Goal: Contribute content: Add original content to the website for others to see

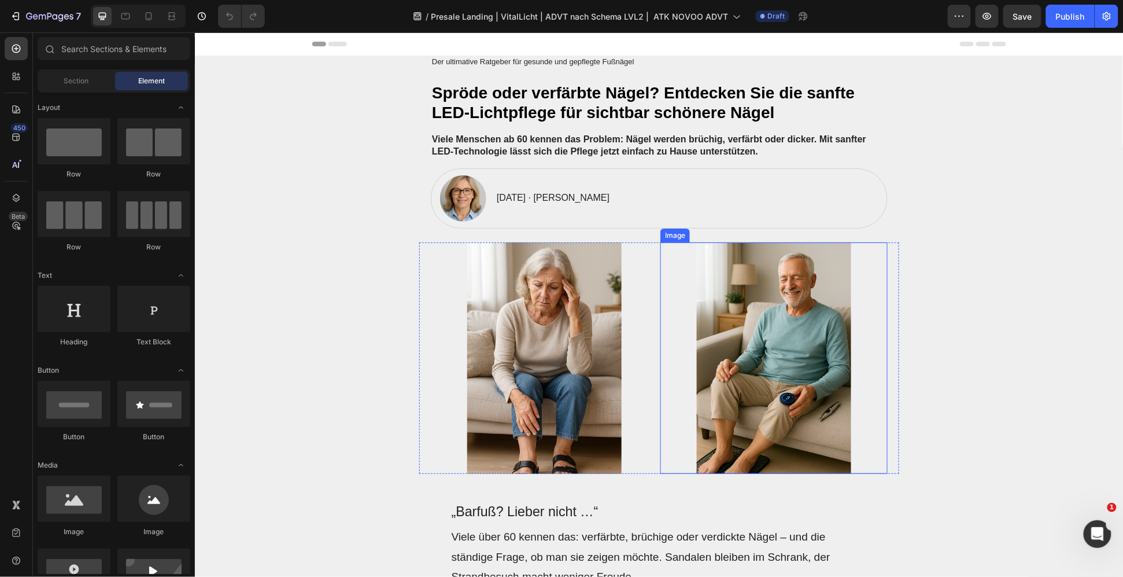
click at [803, 357] on img at bounding box center [773, 357] width 227 height 231
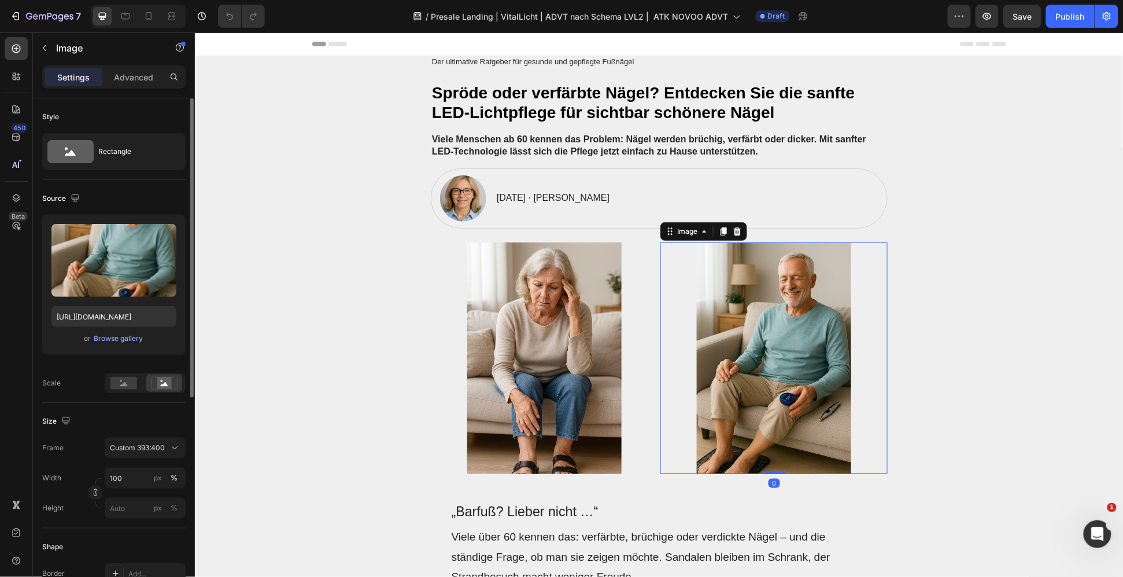
click at [114, 345] on div "or Browse gallery" at bounding box center [113, 338] width 125 height 14
click at [116, 338] on div "Browse gallery" at bounding box center [118, 338] width 49 height 10
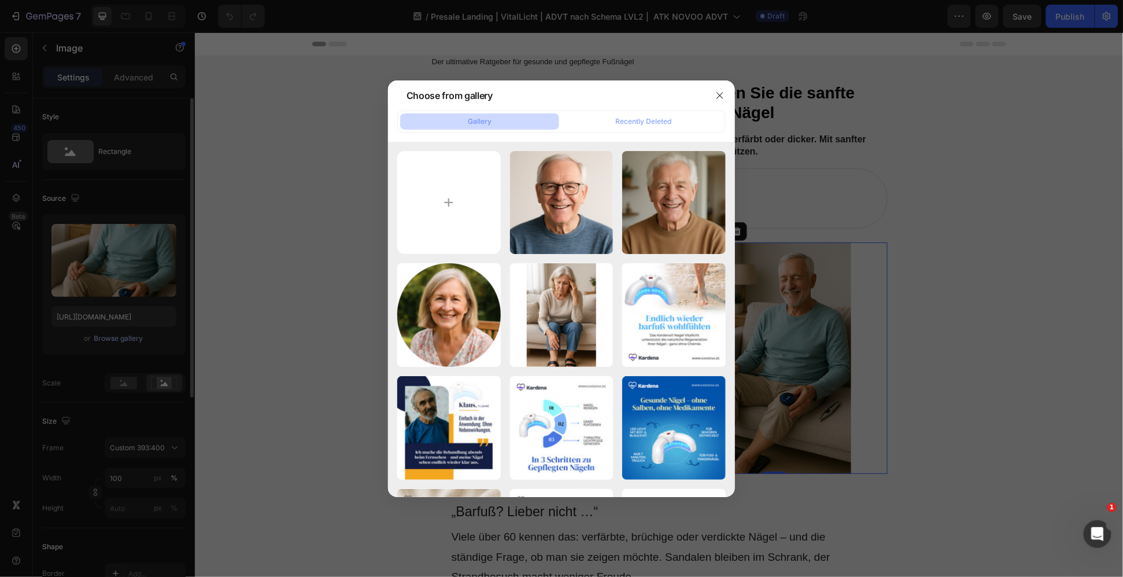
type input "C:\fakepath\ChatGPT Image [DATE], 15_18_12.png"
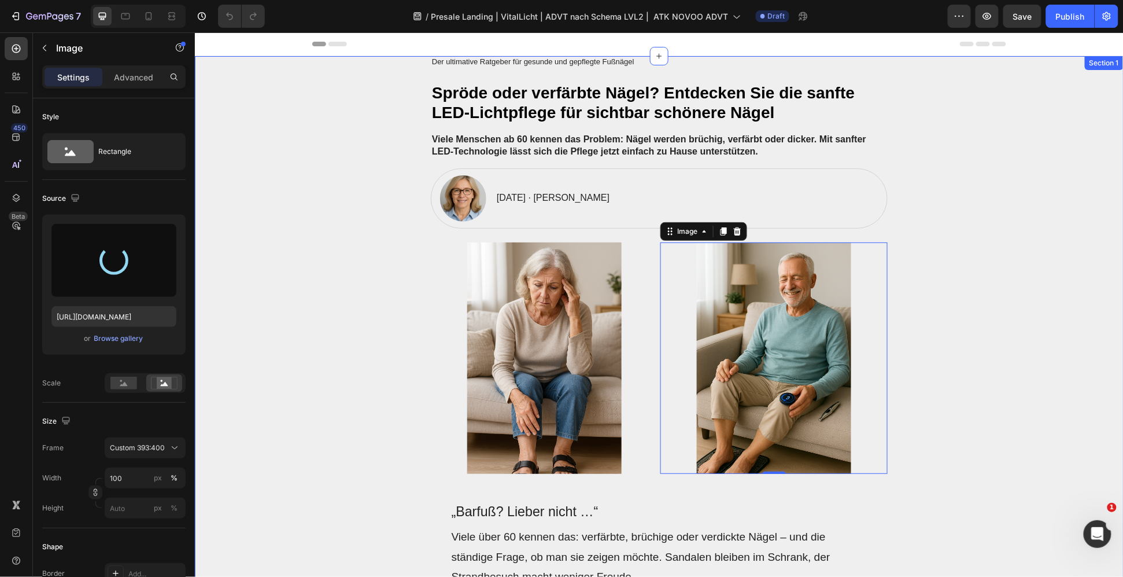
type input "[URL][DOMAIN_NAME]"
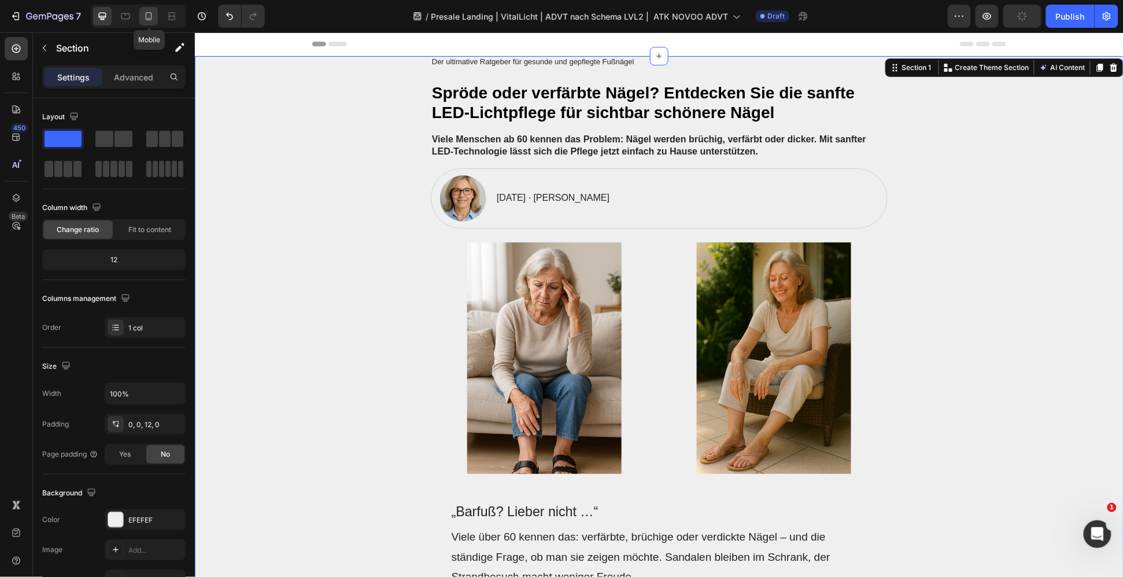
click at [149, 22] on div at bounding box center [148, 16] width 19 height 19
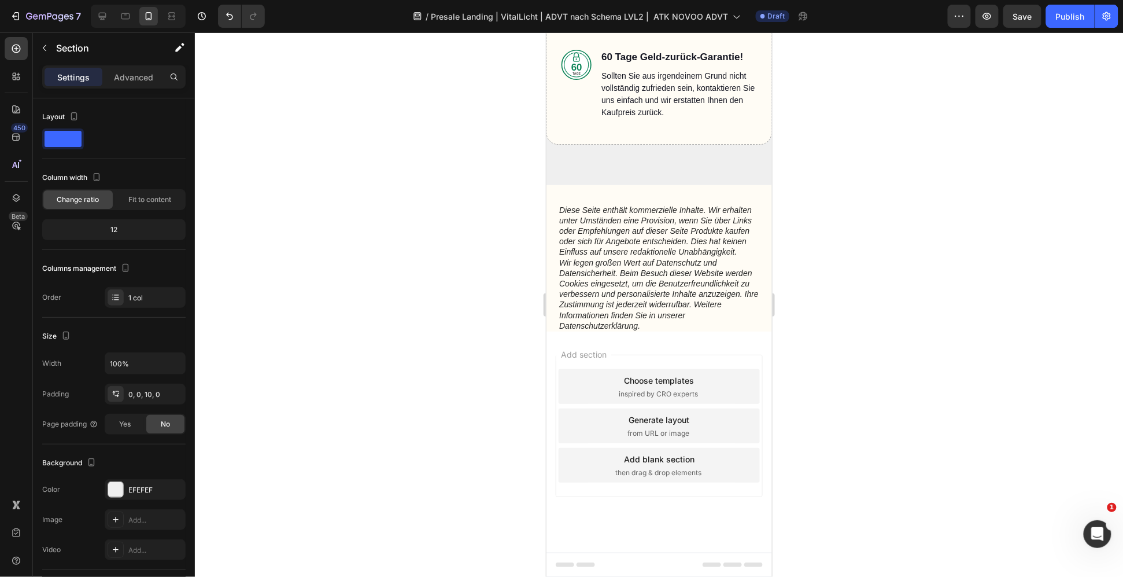
scroll to position [5739, 0]
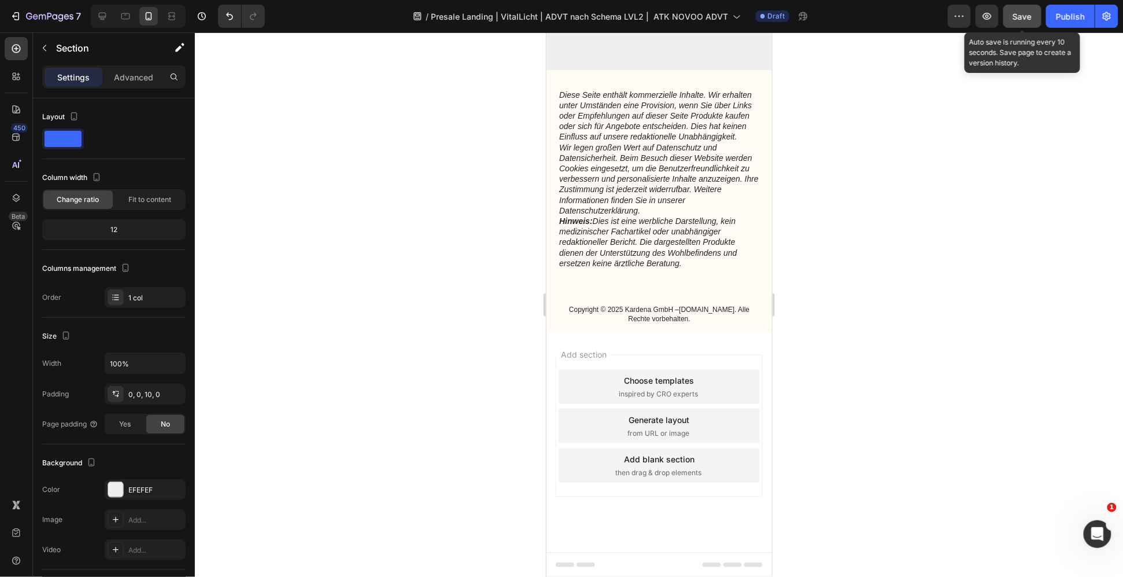
click at [1023, 12] on span "Save" at bounding box center [1022, 17] width 19 height 10
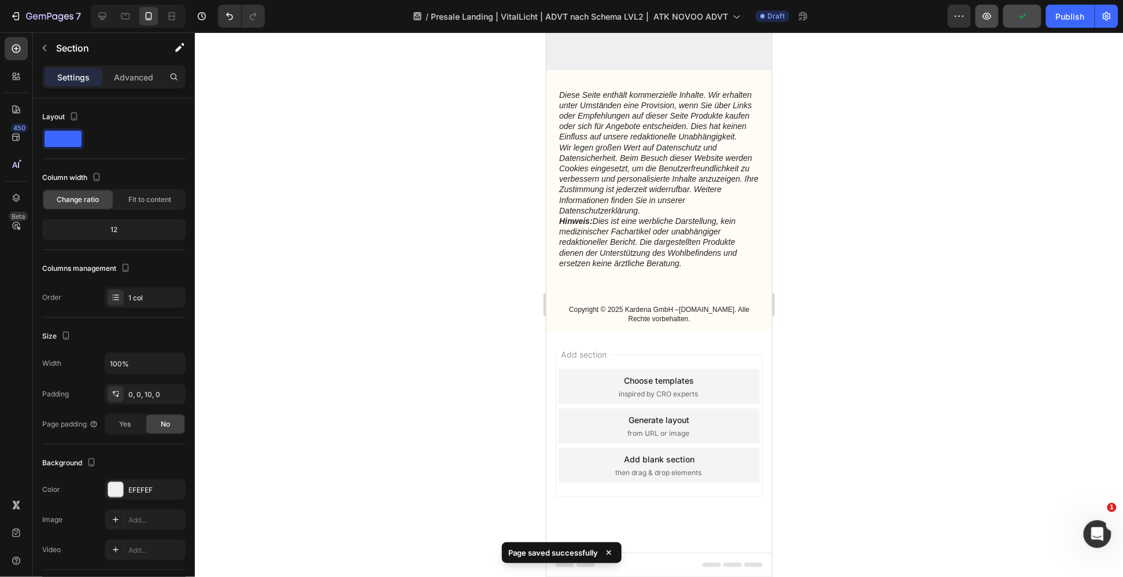
click at [981, 26] on button "button" at bounding box center [986, 16] width 23 height 23
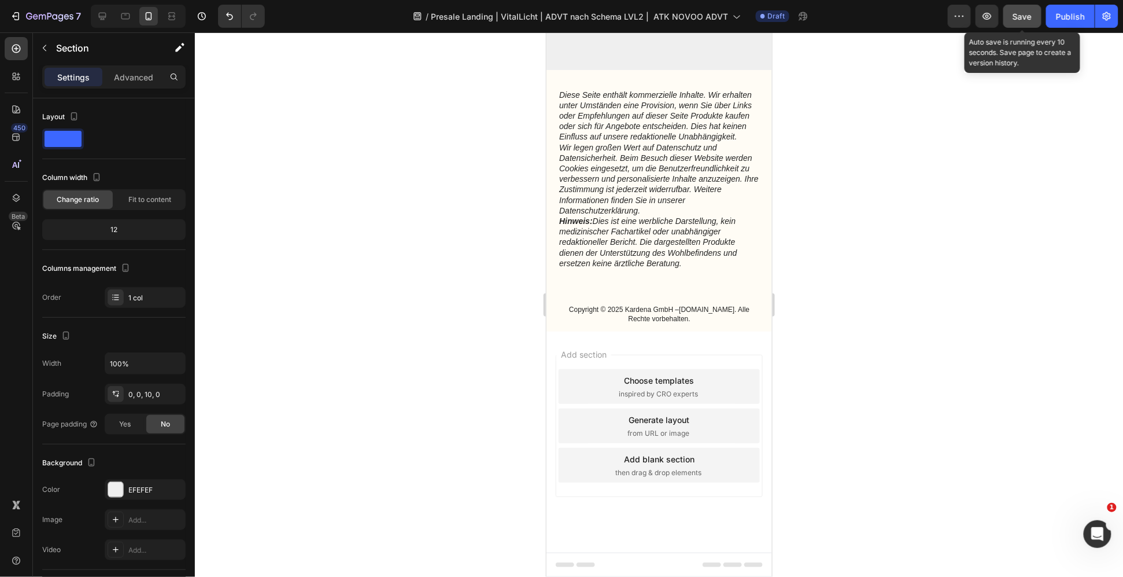
click at [1025, 17] on span "Save" at bounding box center [1022, 17] width 19 height 10
click at [1027, 13] on span "Save" at bounding box center [1022, 17] width 19 height 10
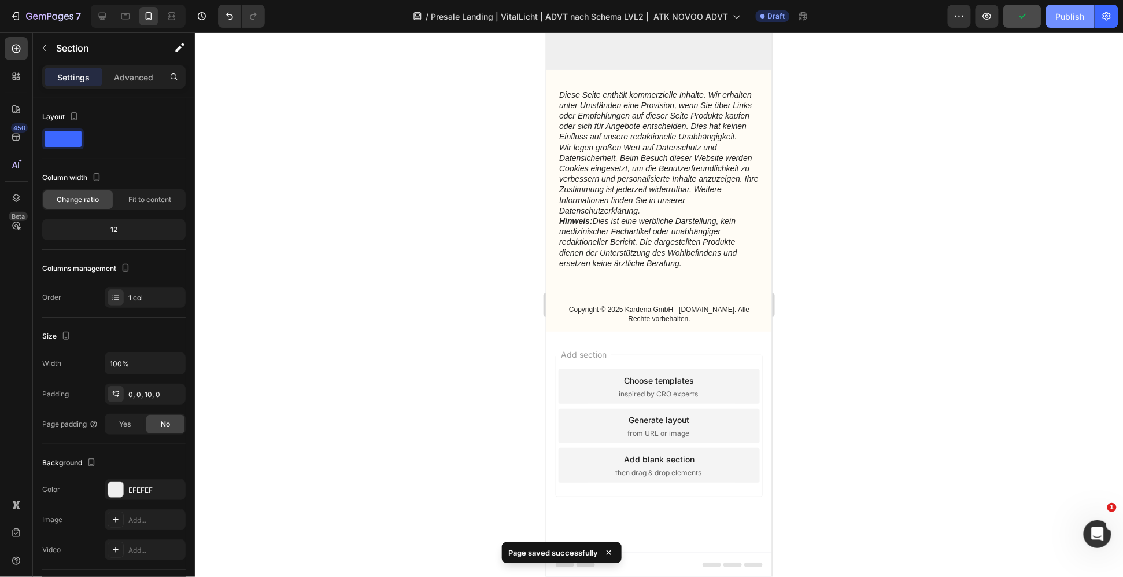
click at [1066, 14] on div "Publish" at bounding box center [1070, 16] width 29 height 12
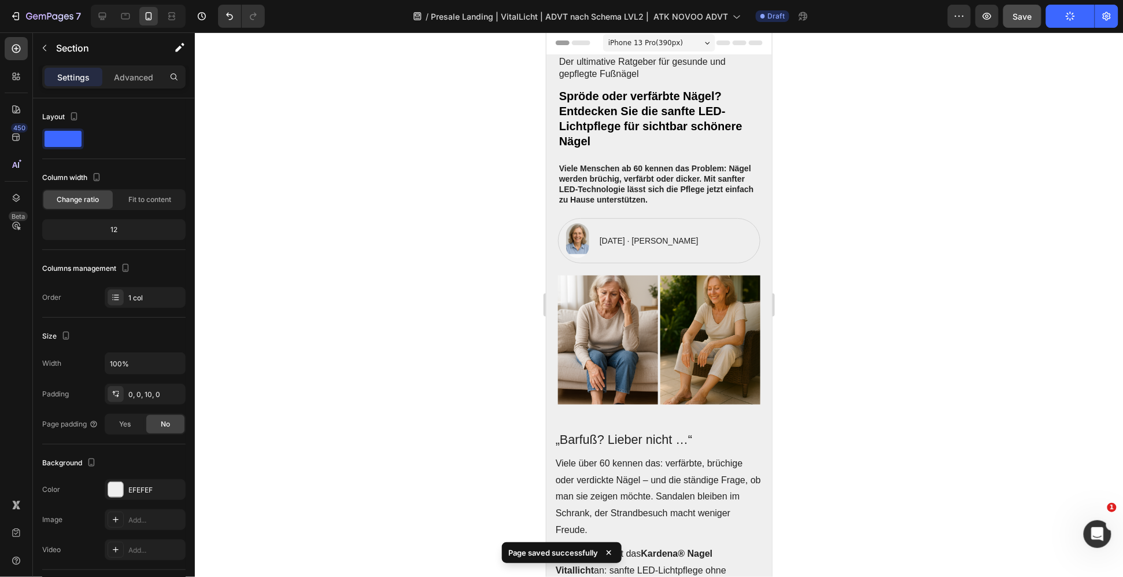
scroll to position [0, 0]
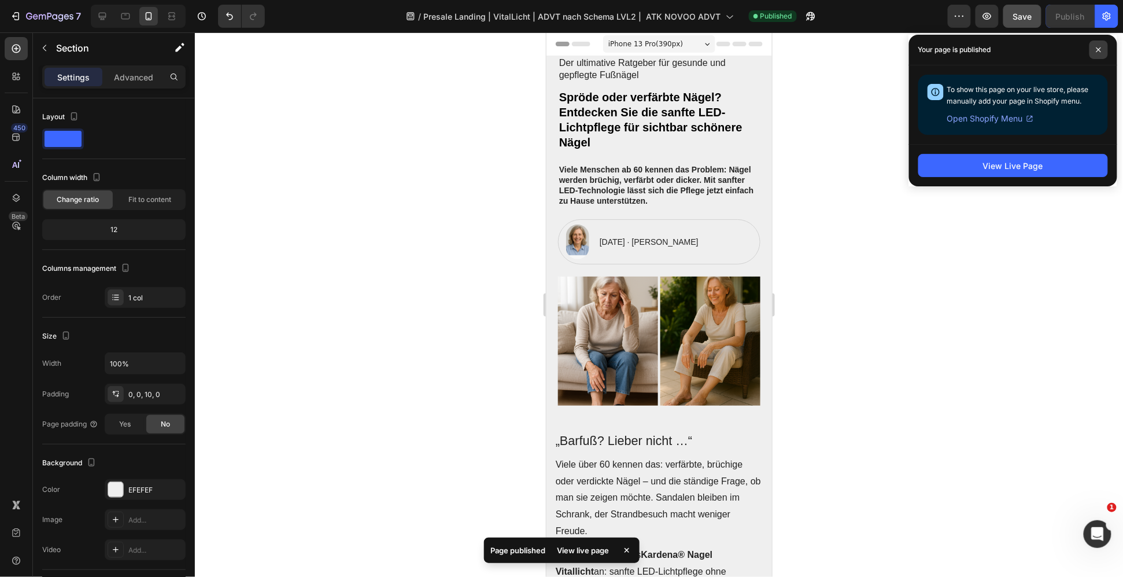
click at [1099, 51] on icon at bounding box center [1099, 50] width 6 height 6
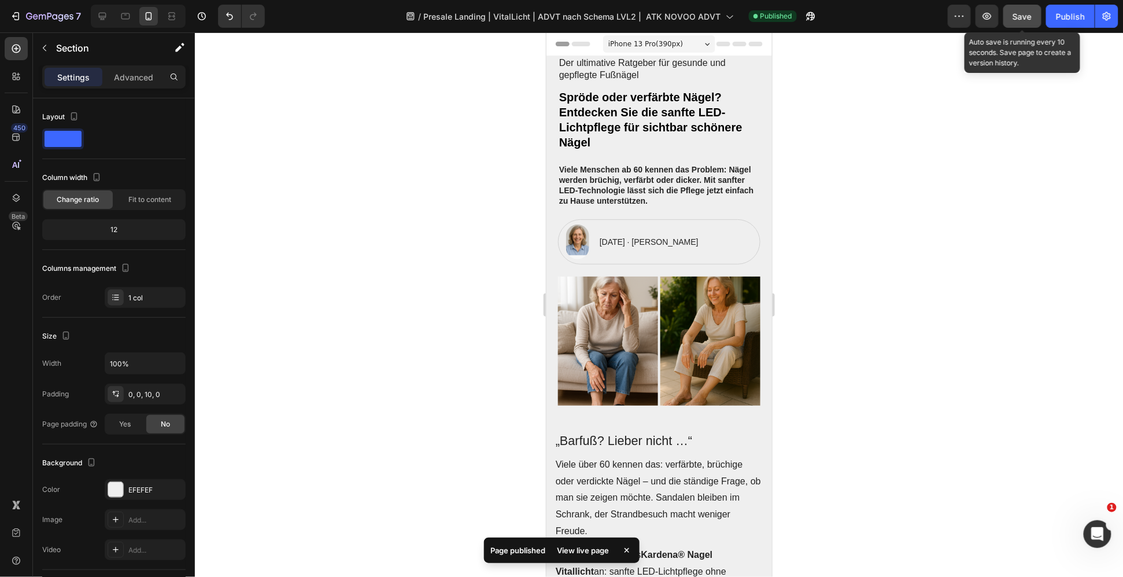
click at [1028, 17] on span "Save" at bounding box center [1022, 17] width 19 height 10
click at [990, 21] on icon "button" at bounding box center [987, 16] width 12 height 12
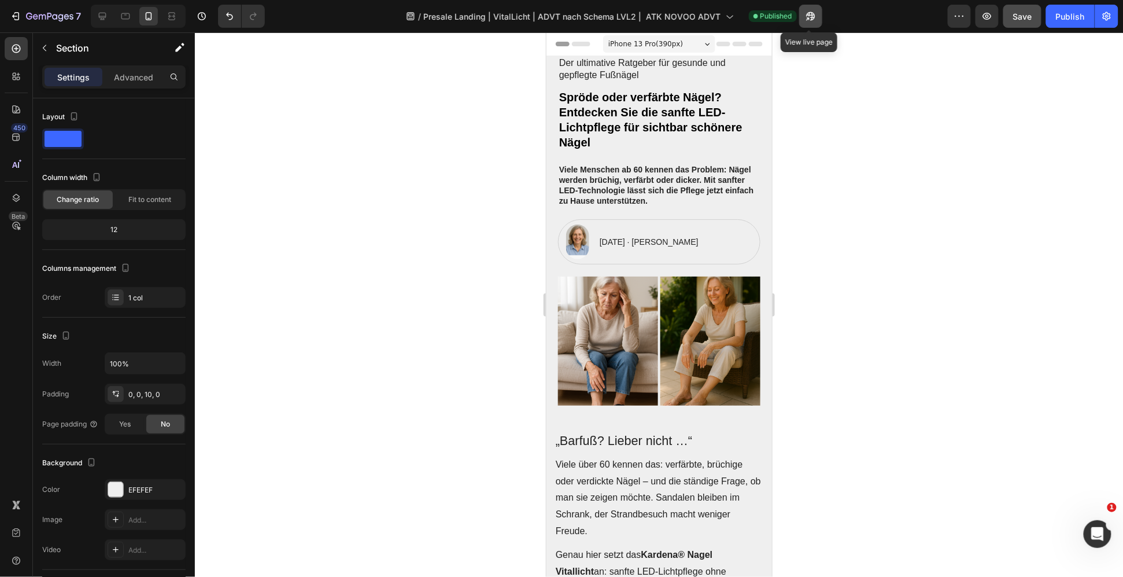
click at [813, 13] on icon "button" at bounding box center [811, 16] width 12 height 12
click at [1104, 12] on icon "button" at bounding box center [1107, 16] width 12 height 12
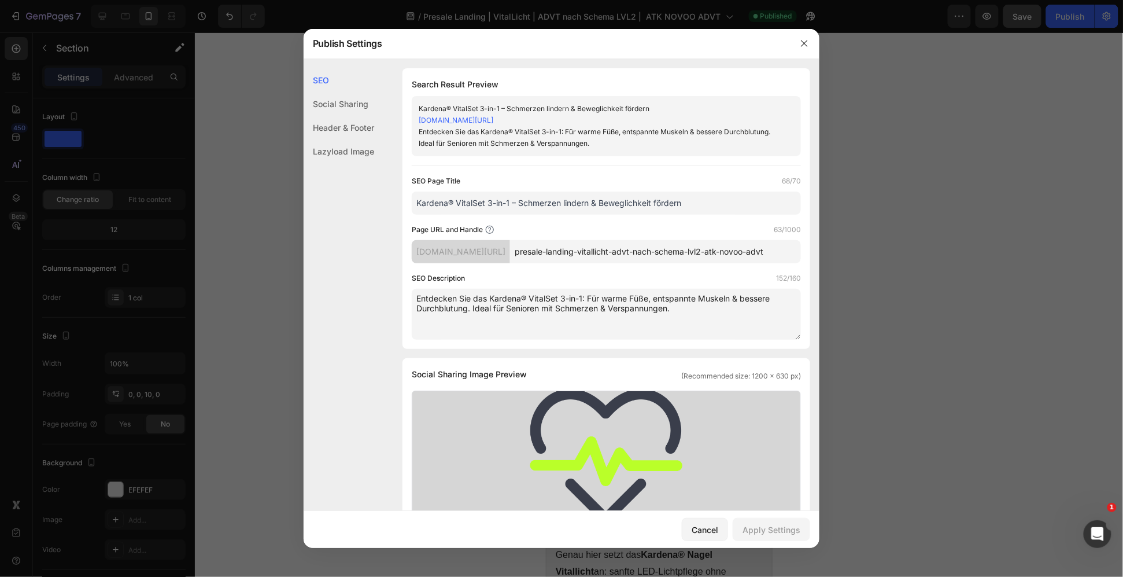
click at [553, 201] on input "Kardena® VitalSet 3-in-1 – Schmerzen lindern & Beweglichkeit fördern" at bounding box center [606, 202] width 389 height 23
paste input "[PERSON_NAME] – Sanfte LED-Lichtpflege für gesunde Nägel ohne Chemie"
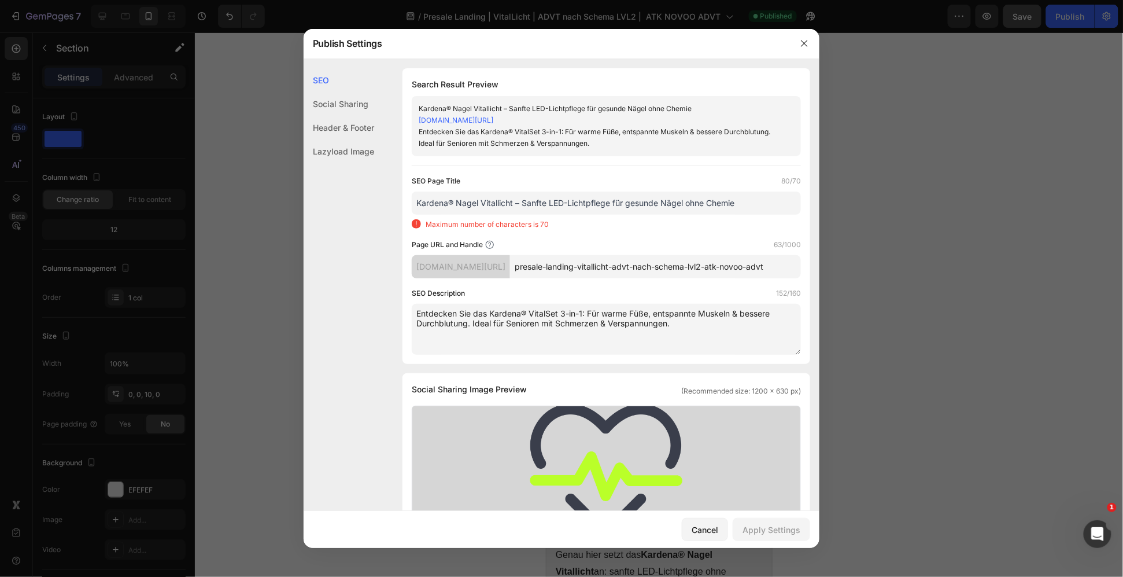
click at [454, 206] on input "Kardena® Nagel Vitallicht – Sanfte LED-Lichtpflege für gesunde Nägel ohne Chemie" at bounding box center [606, 202] width 389 height 23
click at [512, 206] on input "Kardena Nagel Vitallicht – Sanfte LED-Lichtpflege für gesunde Nägel ohne Chemie" at bounding box center [606, 202] width 389 height 23
click at [516, 202] on input "Kardena Nagel Vitallicht – Sanfte LED-Lichtpflege für gesunde Nägel ohne Chemie" at bounding box center [606, 202] width 389 height 23
click at [433, 202] on input "Kardena Nagel Vitallicht – Sanfte LED-Lichtpflege für gesunde Nägel ohne Chemie" at bounding box center [606, 202] width 389 height 23
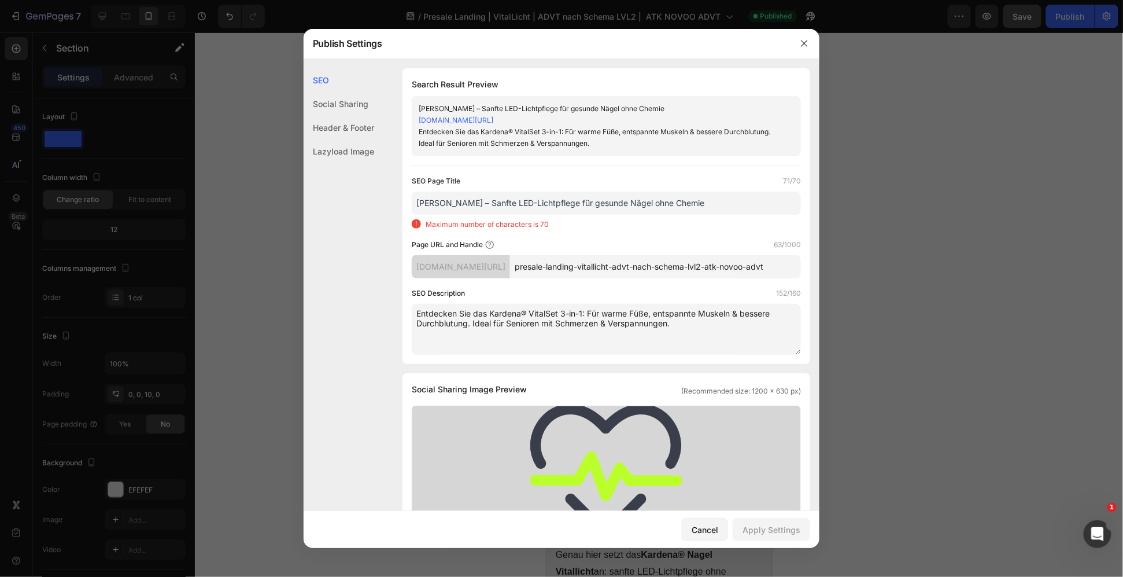
click at [649, 223] on div "Maximum number of characters is 70" at bounding box center [606, 224] width 389 height 10
click at [707, 204] on input "[PERSON_NAME] – Sanfte LED-Lichtpflege für gesunde Nägel ohne Chemie" at bounding box center [606, 202] width 389 height 23
click at [528, 206] on input "[PERSON_NAME] – Sanfte LED-Lichtpflege für gesunde Nägel ohne Chemie" at bounding box center [606, 202] width 389 height 23
click at [479, 202] on input "[PERSON_NAME] – Sanfte LED-Lichtpflege für gesunde Nägel ohne Chemie" at bounding box center [606, 202] width 389 height 23
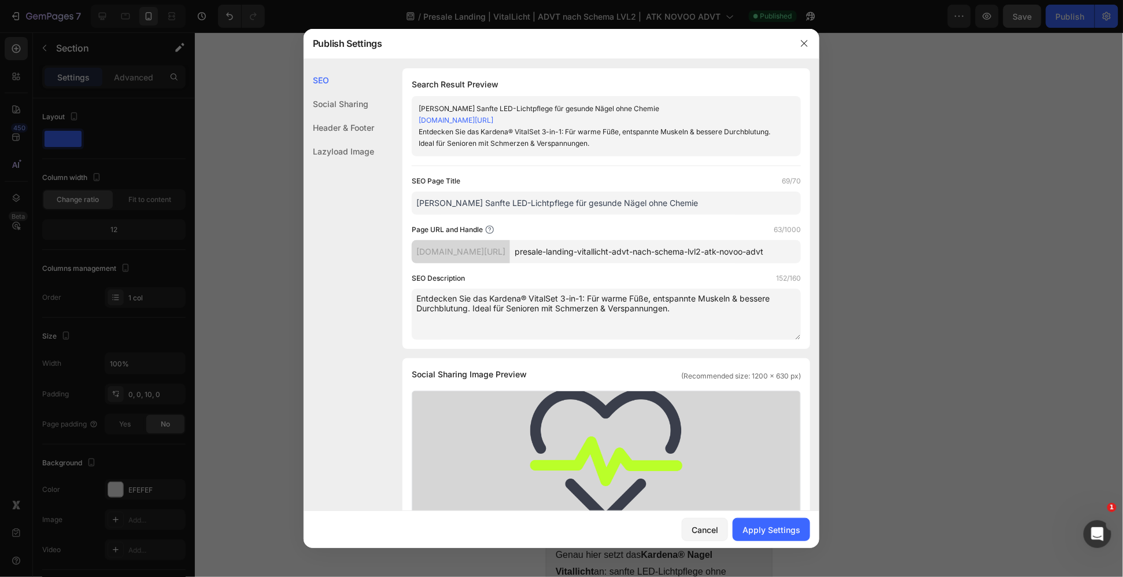
type input "[PERSON_NAME] Sanfte LED-Lichtpflege für gesunde Nägel ohne Chemie"
click at [467, 292] on textarea "Entdecken Sie das Kardena® VitalSet 3-in-1: Für warme Füße, entspannte Muskeln …" at bounding box center [606, 314] width 389 height 51
paste textarea "Pflegen Sie verfärbte oder brüchige Nägel mit dem Kardena® Nagel Vitallicht. Sa…"
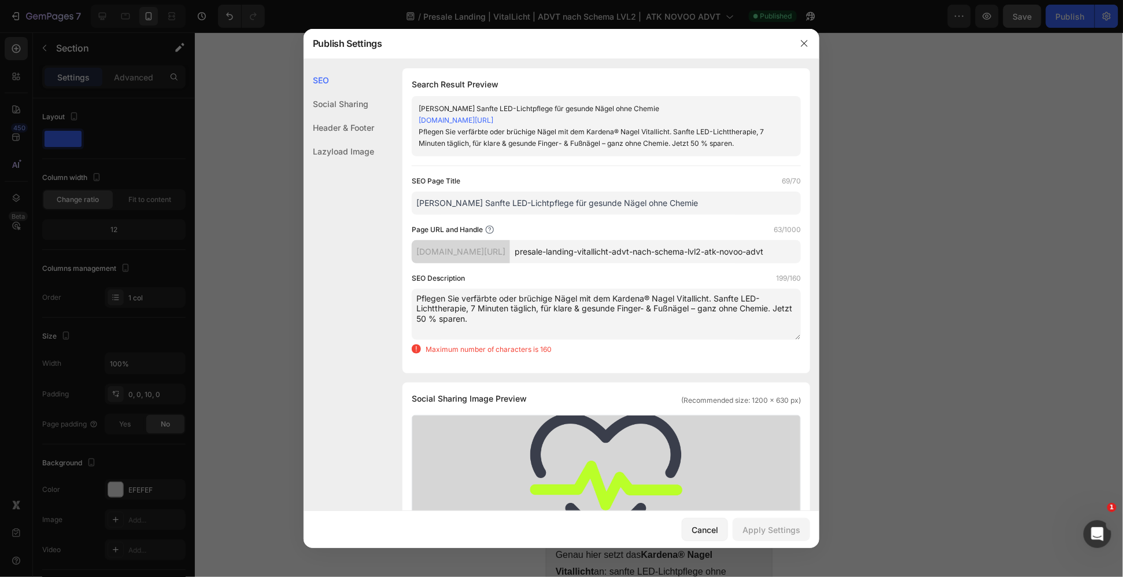
drag, startPoint x: 596, startPoint y: 312, endPoint x: 368, endPoint y: 313, distance: 227.8
click at [368, 313] on div "SEO Social Sharing Header & Footer Lazyload Image SEO Search Result Preview Nag…" at bounding box center [562, 551] width 516 height 967
click at [490, 321] on textarea "Pflegen Sie verfärbte oder brüchige Nägel mit dem Kardena® Nagel Vitallicht. Sa…" at bounding box center [606, 314] width 389 height 51
drag, startPoint x: 509, startPoint y: 318, endPoint x: 401, endPoint y: 320, distance: 108.1
click at [401, 320] on div "SEO Search Result Preview [PERSON_NAME] Sanfte LED-Lichtpflege für gesunde Näge…" at bounding box center [562, 551] width 516 height 967
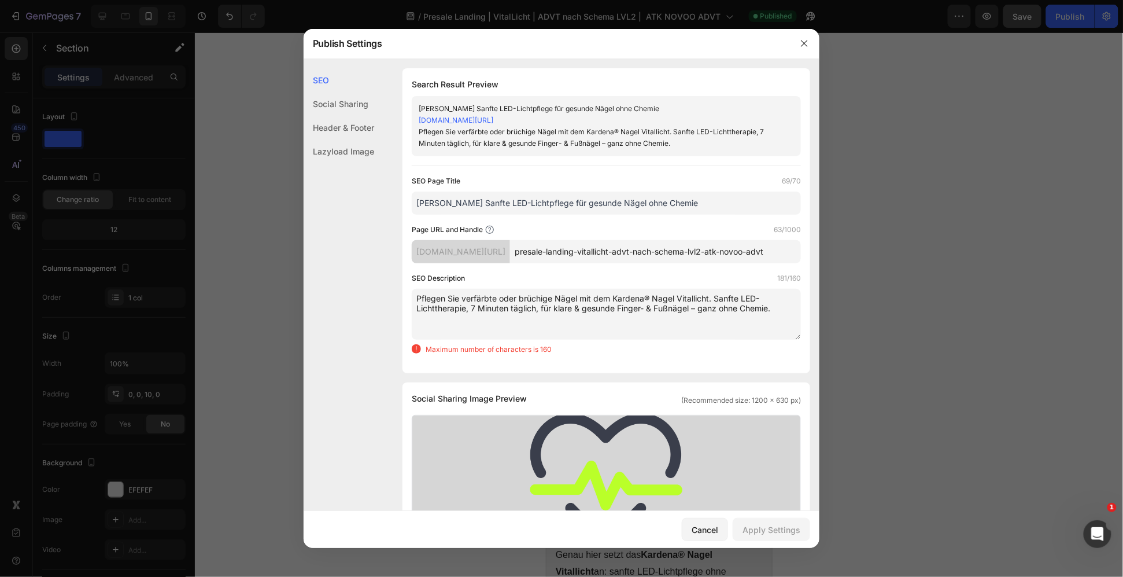
click at [726, 302] on textarea "Pflegen Sie verfärbte oder brüchige Nägel mit dem Kardena® Nagel Vitallicht. Sa…" at bounding box center [606, 314] width 389 height 51
click at [706, 341] on div "SEO Description 181/160 Pflegen Sie verfärbte oder brüchige Nägel mit dem Karde…" at bounding box center [606, 313] width 389 height 82
click at [705, 326] on textarea "Pflegen Sie verfärbte oder brüchige Nägel mit dem Kardena® Nagel Vitallicht. Sa…" at bounding box center [606, 314] width 389 height 51
drag, startPoint x: 583, startPoint y: 310, endPoint x: 555, endPoint y: 308, distance: 27.8
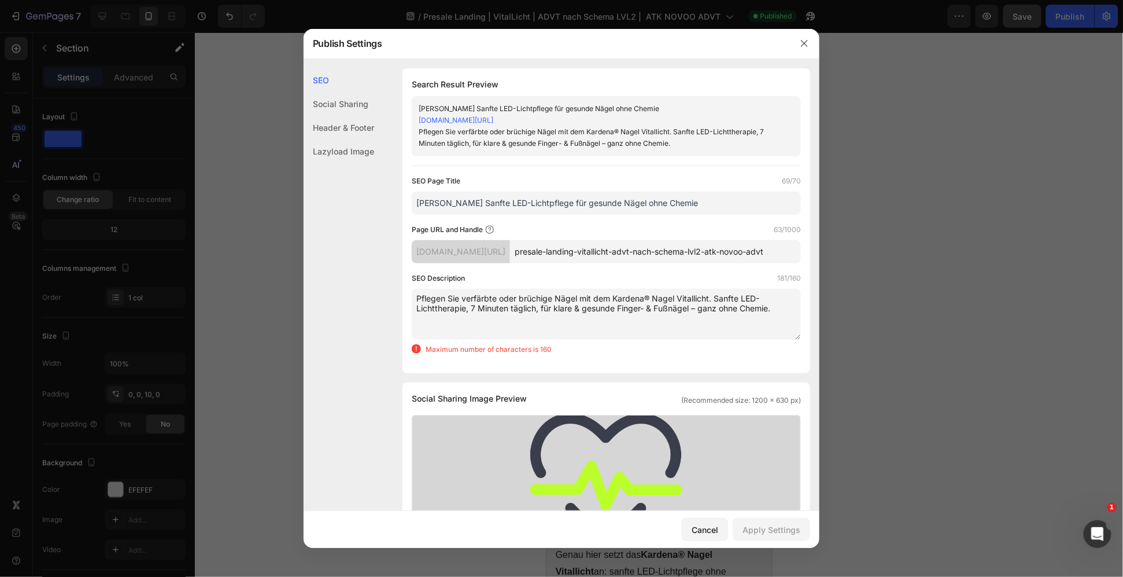
click at [555, 308] on textarea "Pflegen Sie verfärbte oder brüchige Nägel mit dem Kardena® Nagel Vitallicht. Sa…" at bounding box center [606, 314] width 389 height 51
drag, startPoint x: 664, startPoint y: 308, endPoint x: 801, endPoint y: 308, distance: 137.0
click at [801, 308] on div "SEO Search Result Preview [PERSON_NAME] Sanfte LED-Lichtpflege für gesunde Näge…" at bounding box center [562, 551] width 516 height 967
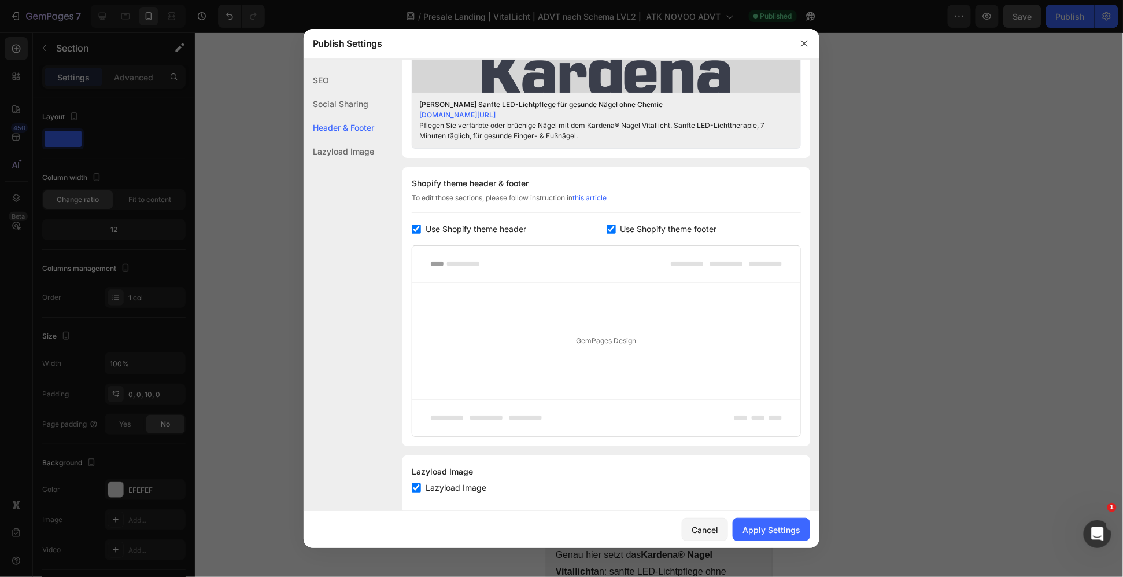
scroll to position [521, 0]
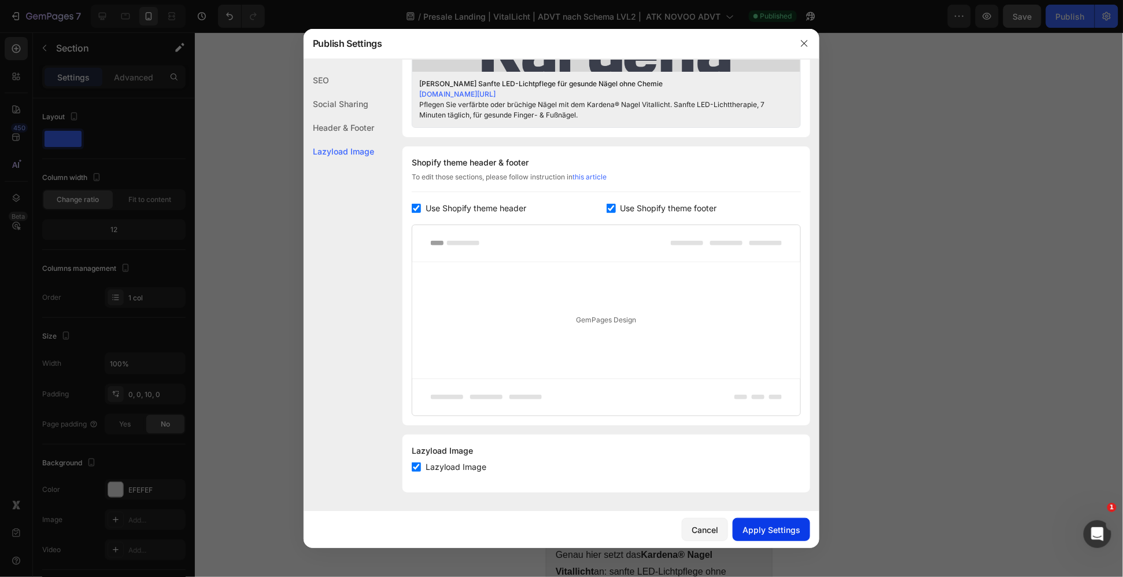
type textarea "Pflegen Sie verfärbte oder brüchige Nägel mit dem Kardena® Nagel Vitallicht. Sa…"
click at [777, 522] on button "Apply Settings" at bounding box center [771, 529] width 77 height 23
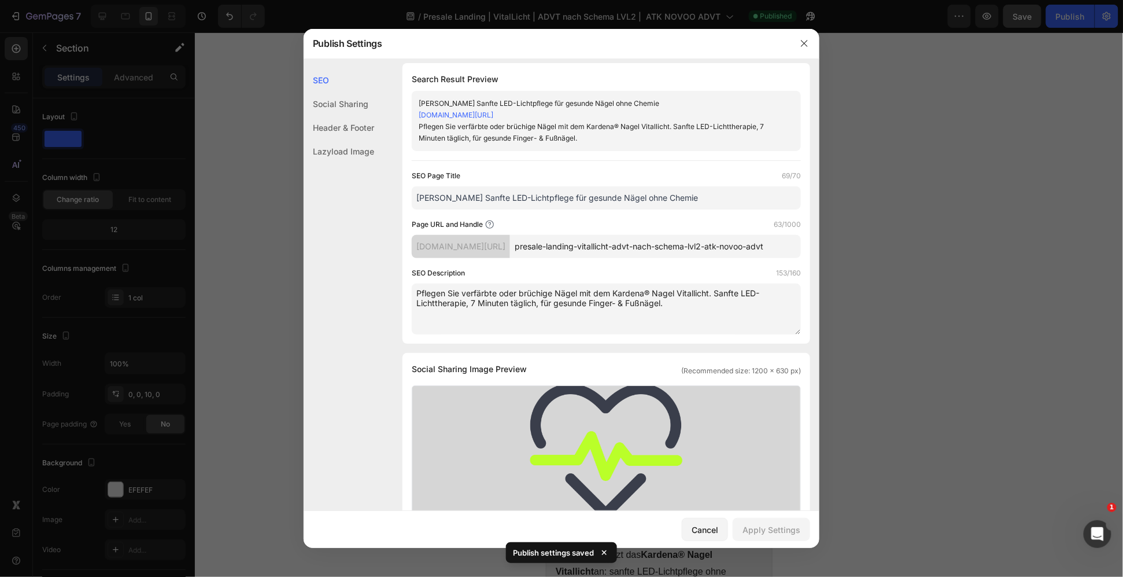
scroll to position [0, 0]
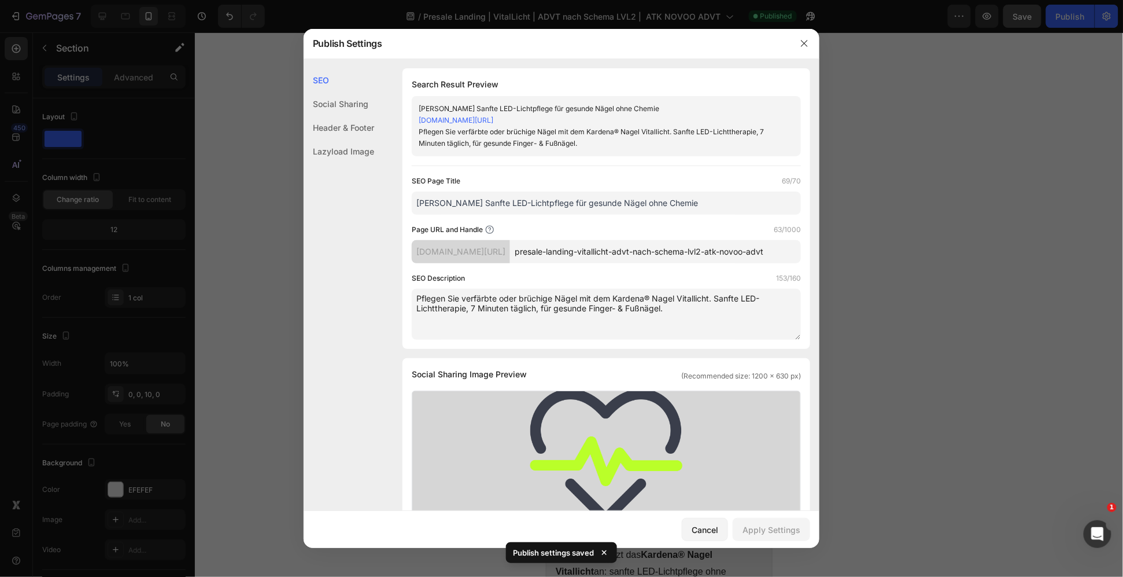
click at [659, 254] on input "presale-landing-vitallicht-advt-nach-schema-lvl2-atk-novoo-advt" at bounding box center [655, 251] width 291 height 23
type input "g"
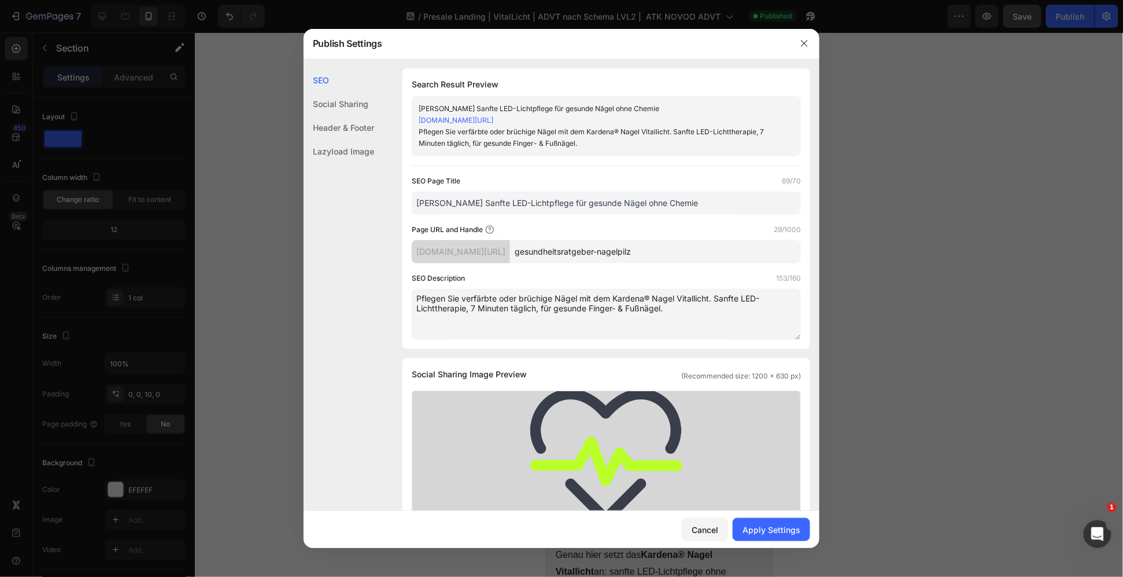
type input "gesundheitsratgeber-nagelpilz"
click at [643, 267] on div "SEO Page Title 69/70 Nagel Vitallicht Sanfte LED-Lichtpflege für gesunde Nägel …" at bounding box center [606, 257] width 389 height 164
click at [792, 530] on div "Apply Settings" at bounding box center [771, 529] width 58 height 12
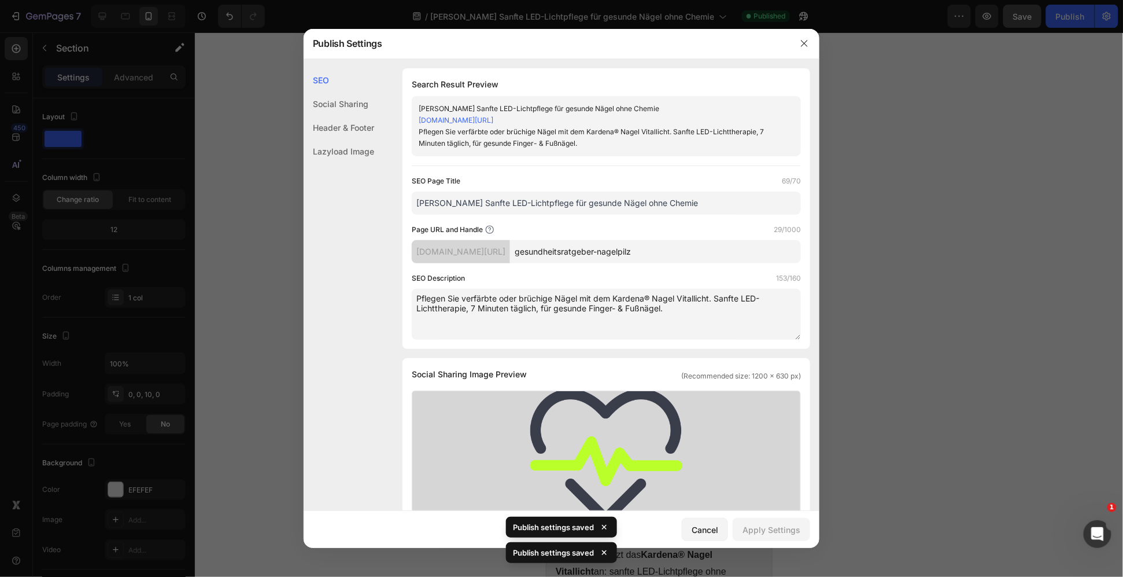
click at [963, 138] on div at bounding box center [561, 288] width 1123 height 577
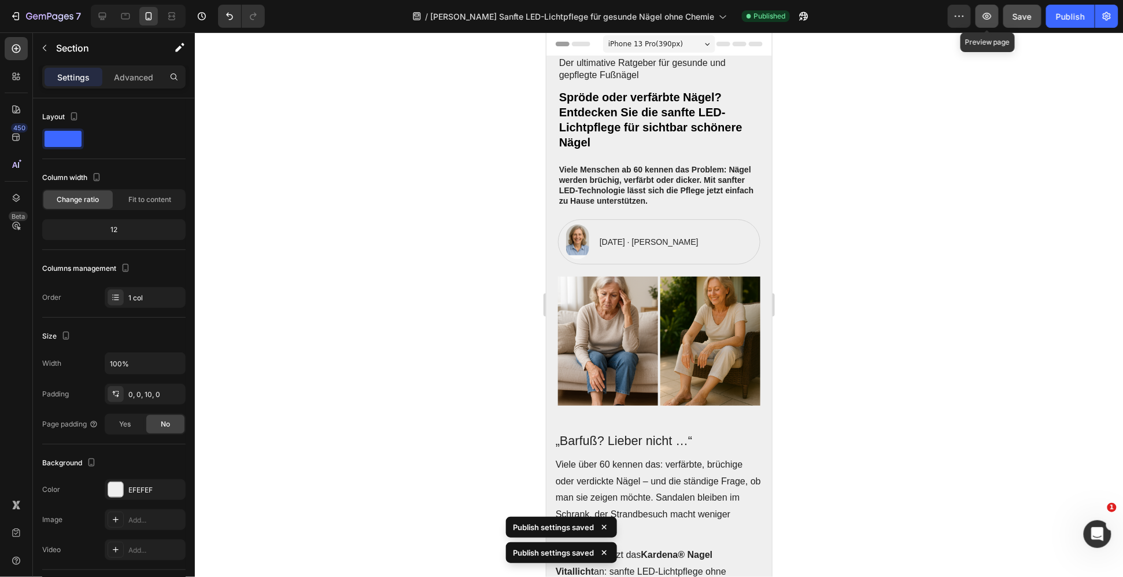
click at [993, 9] on button "button" at bounding box center [986, 16] width 23 height 23
click at [988, 17] on icon "button" at bounding box center [986, 15] width 3 height 3
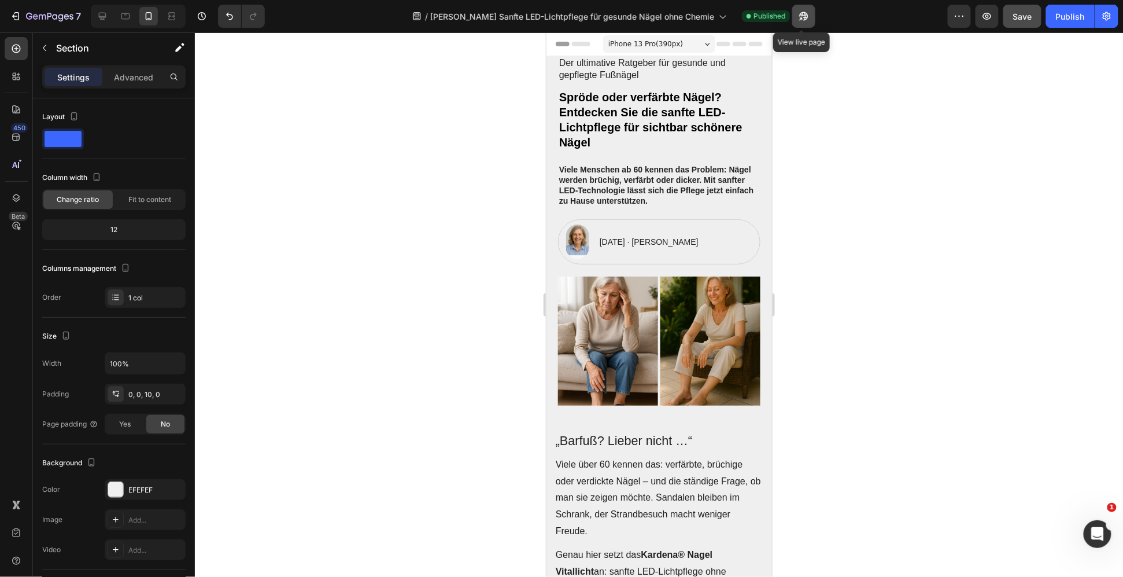
click at [801, 10] on icon "button" at bounding box center [804, 16] width 12 height 12
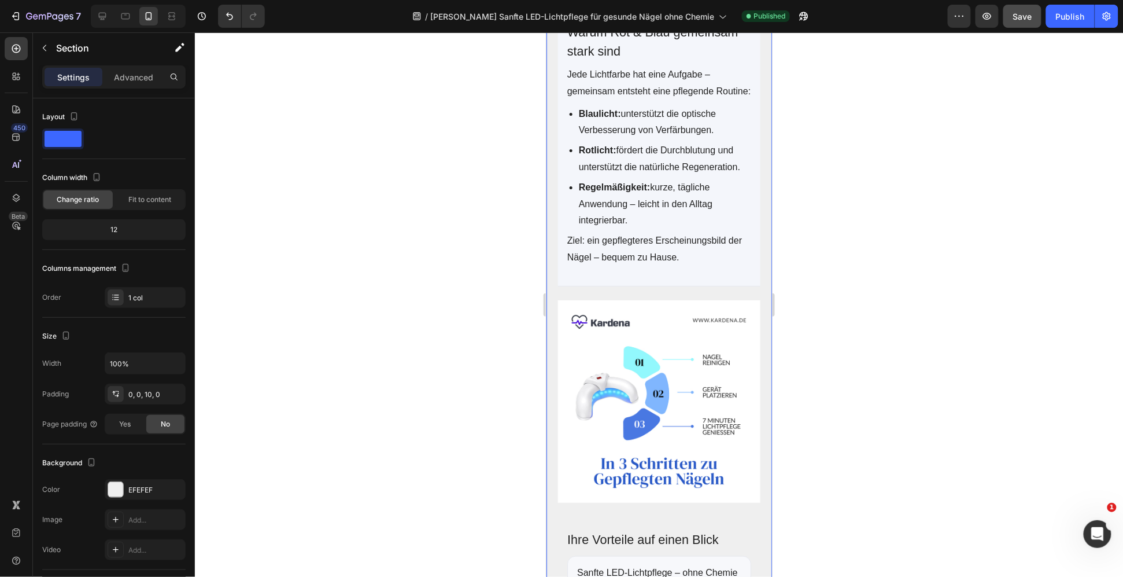
scroll to position [1773, 0]
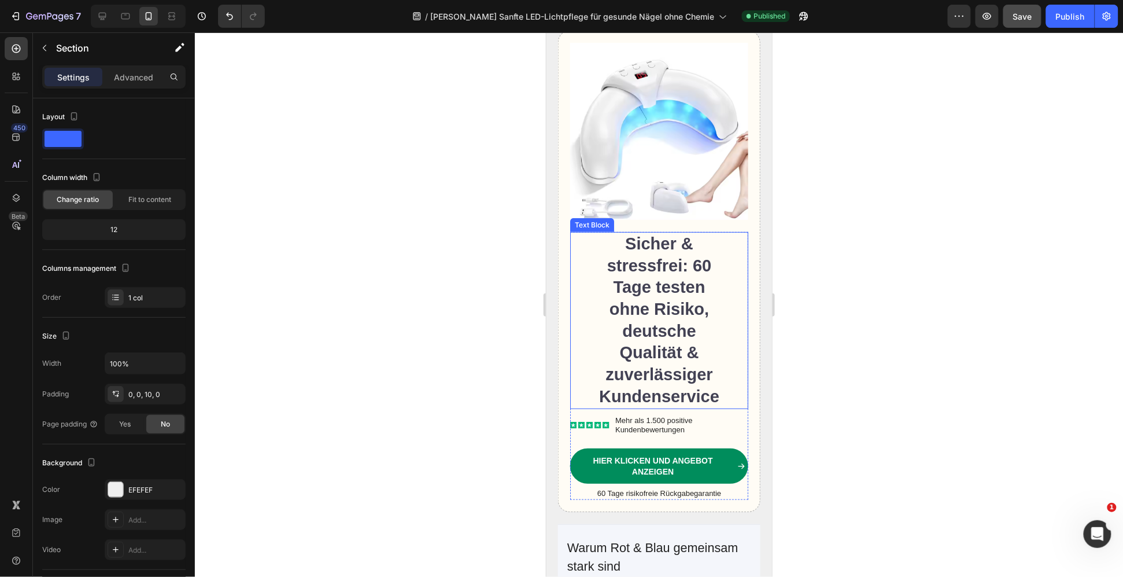
click at [659, 314] on div "Sicher & stressfrei: 60 Tage testen ohne Risiko, deutsche Qualität & zuverlässi…" at bounding box center [658, 319] width 133 height 177
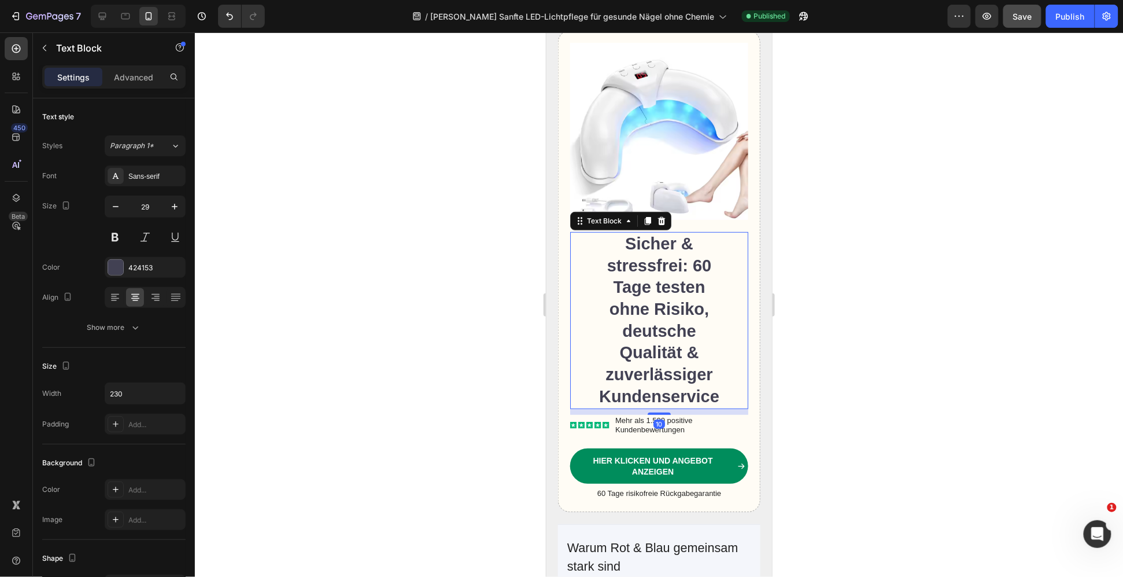
click at [655, 342] on div "Sicher & stressfrei: 60 Tage testen ohne Risiko, deutsche Qualität & zuverlässi…" at bounding box center [658, 319] width 133 height 177
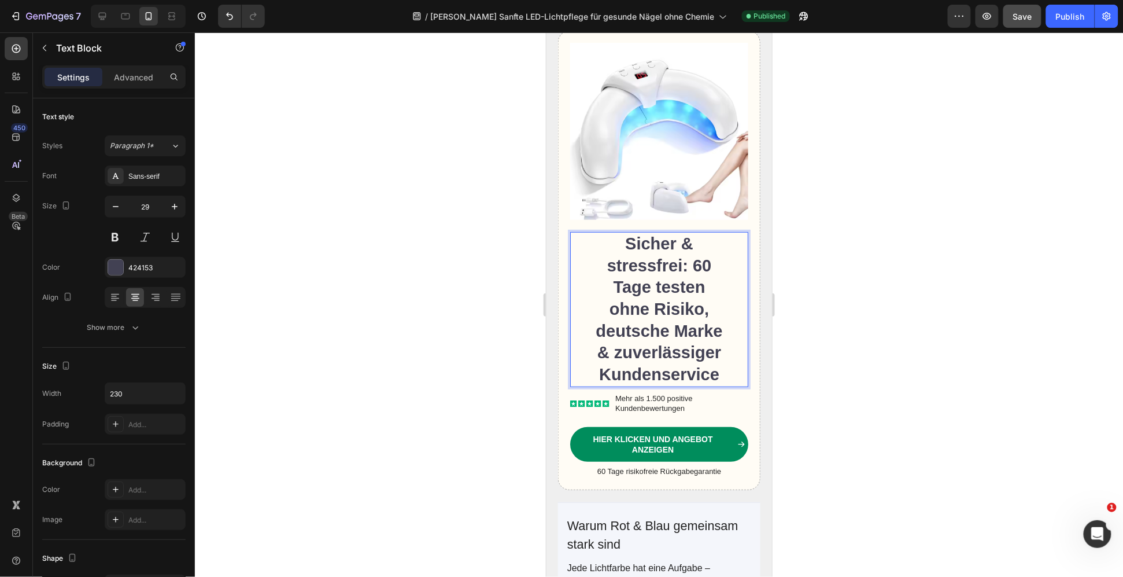
click at [863, 245] on div at bounding box center [659, 304] width 928 height 544
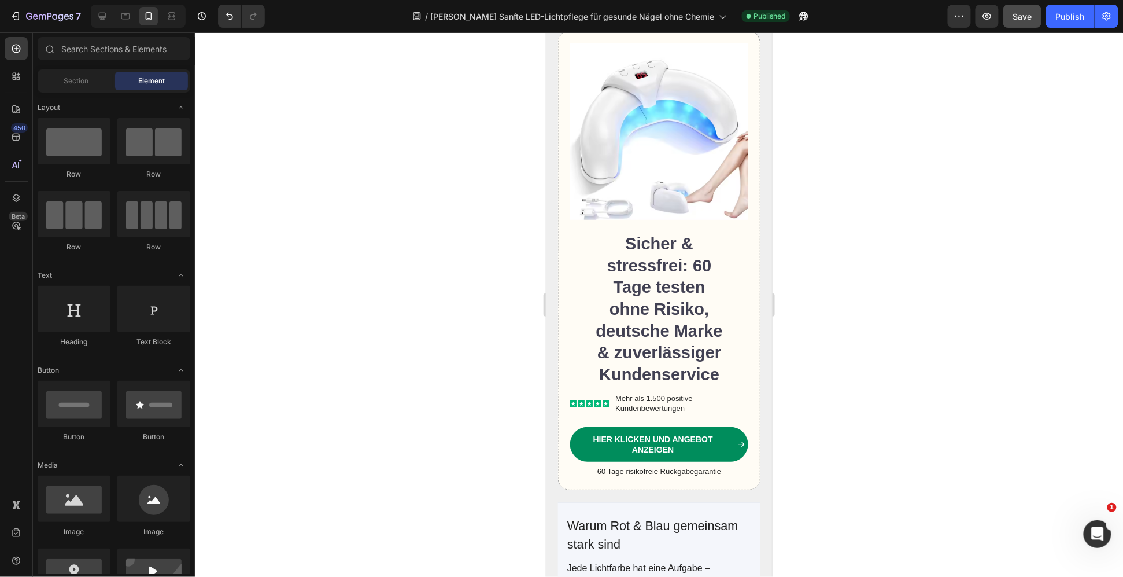
click at [1033, 26] on button "Save" at bounding box center [1022, 16] width 38 height 23
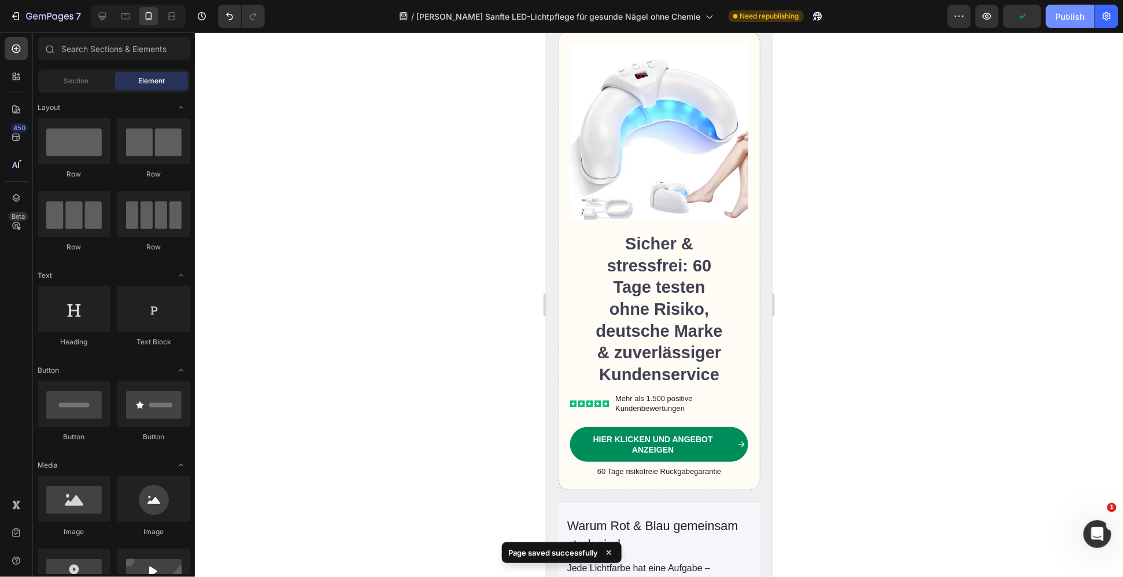
click at [1079, 22] on button "Publish" at bounding box center [1070, 16] width 49 height 23
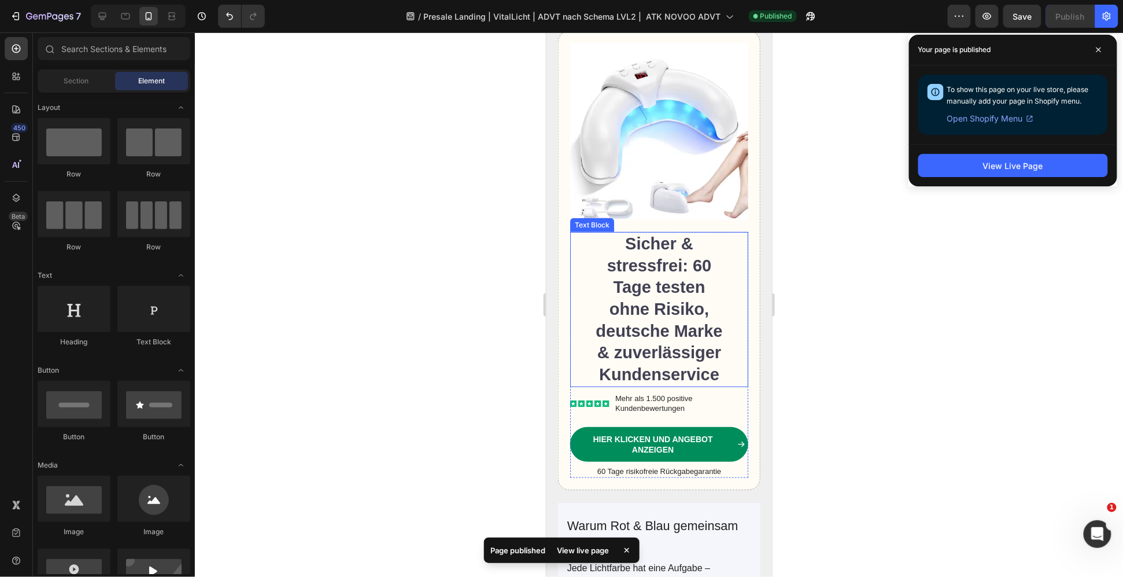
click at [696, 335] on p "Sicher & stressfrei: 60 Tage testen ohne Risiko, deutsche Marke & zuverlässiger…" at bounding box center [658, 308] width 131 height 153
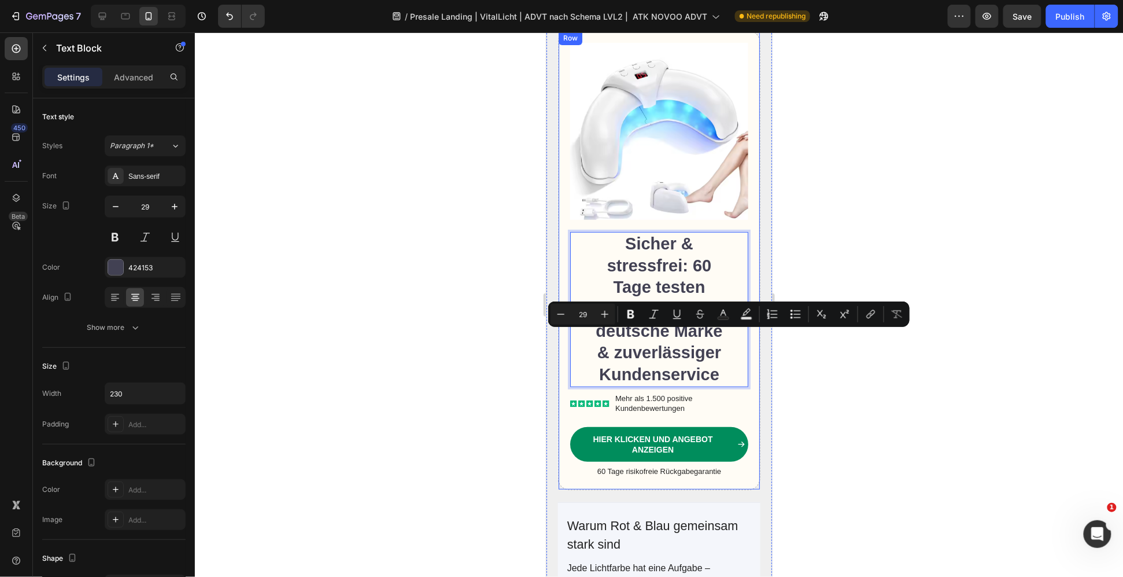
click at [949, 380] on div at bounding box center [659, 304] width 928 height 544
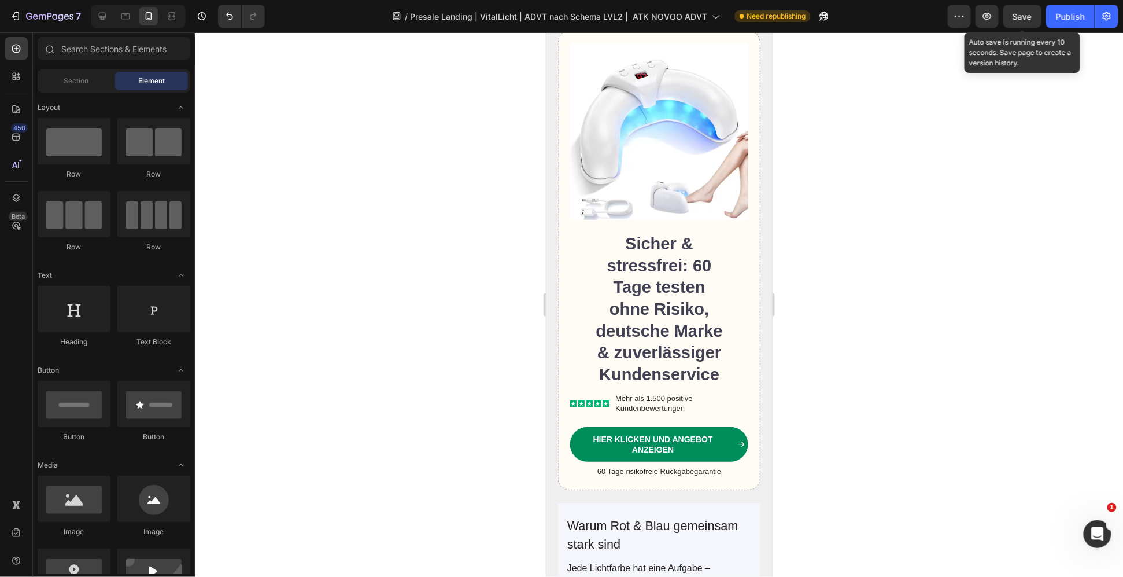
click at [1030, 17] on span "Save" at bounding box center [1022, 17] width 19 height 10
click at [1073, 19] on div "Publish" at bounding box center [1070, 16] width 29 height 12
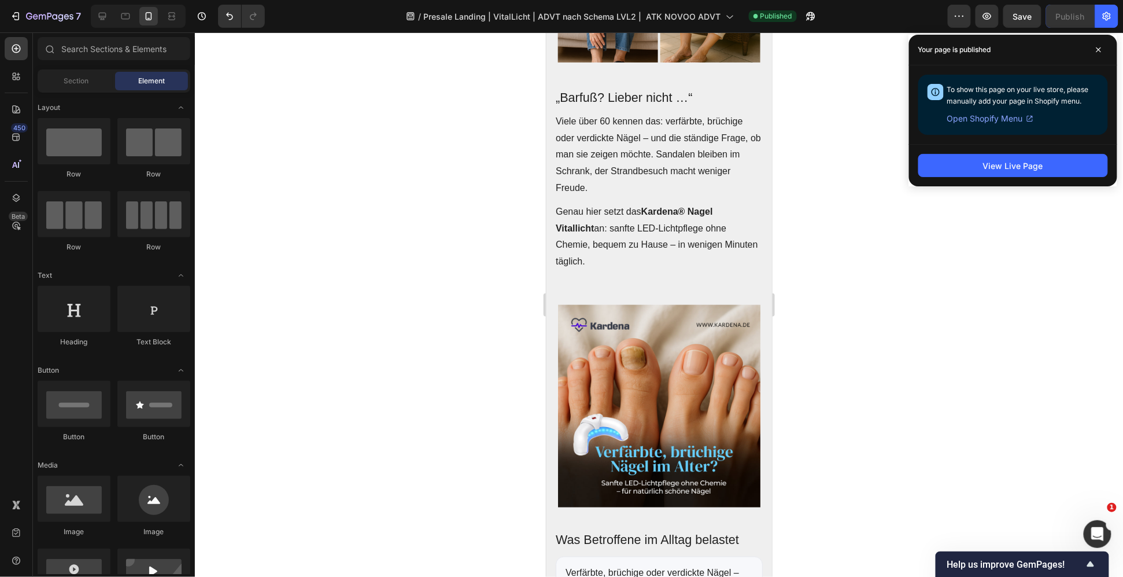
scroll to position [0, 0]
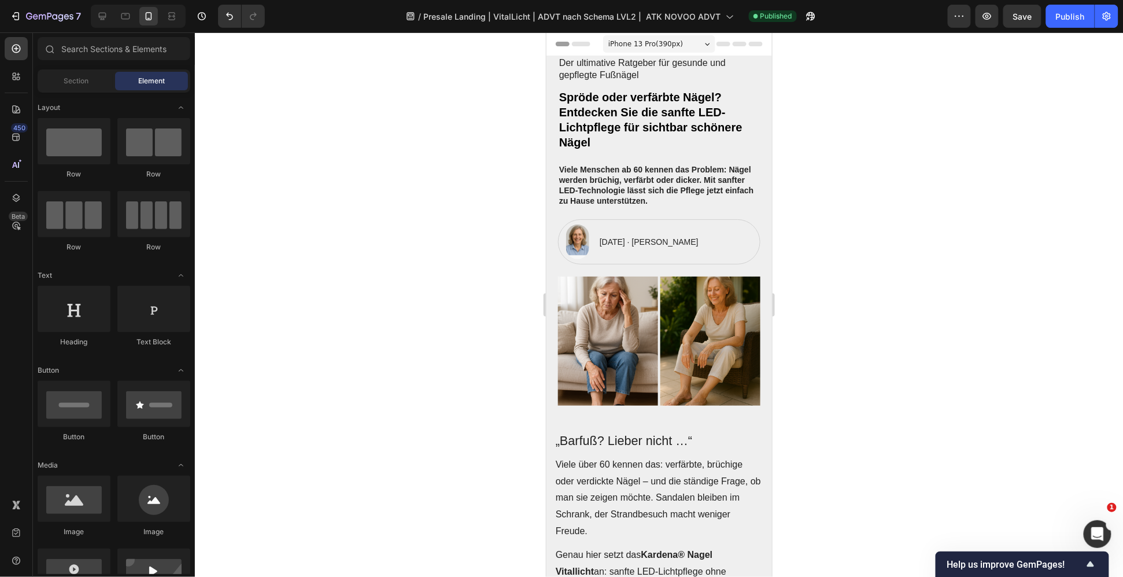
click at [852, 149] on div at bounding box center [659, 304] width 928 height 544
